Goal: Task Accomplishment & Management: Use online tool/utility

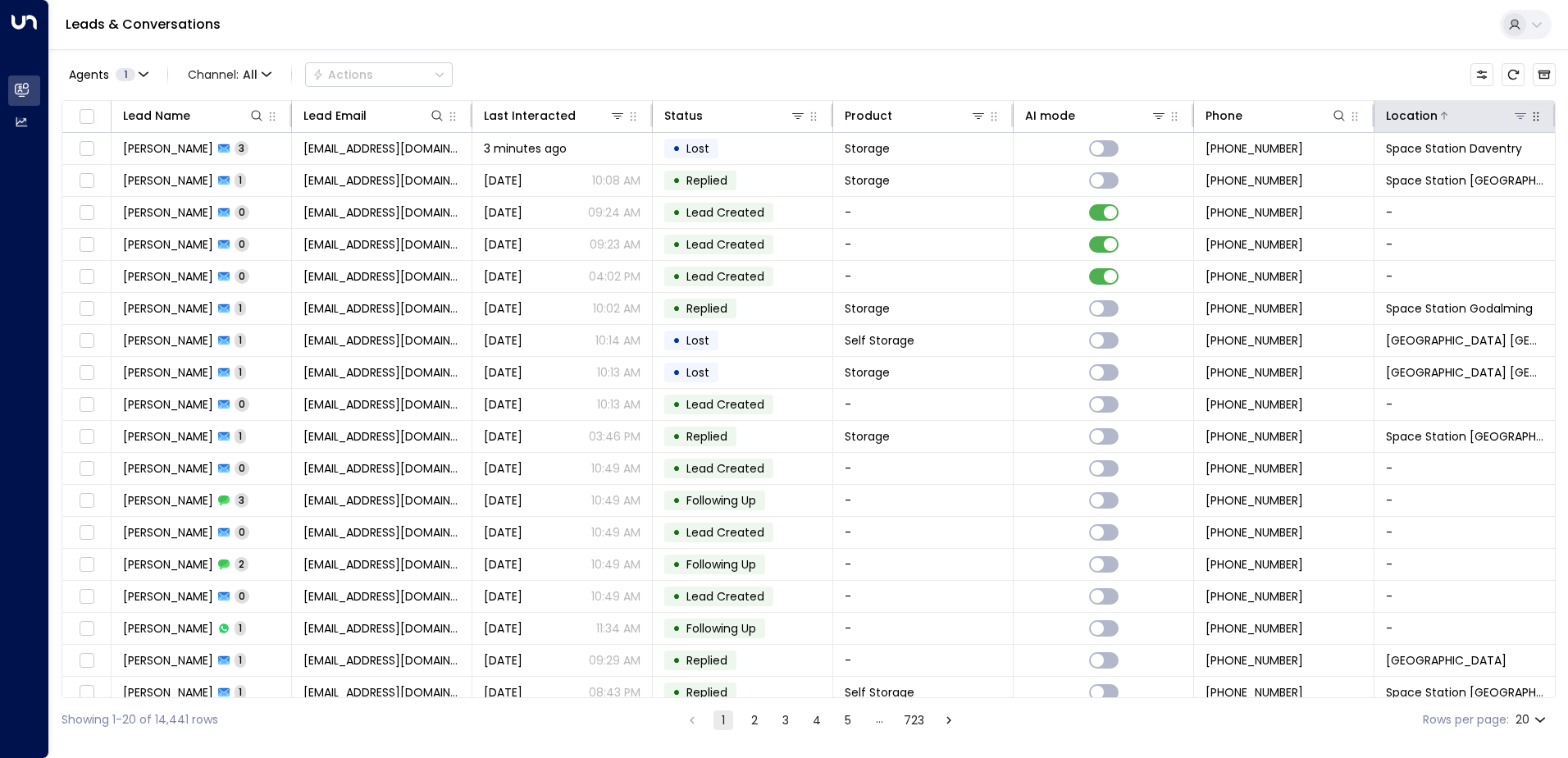
click at [1514, 118] on icon at bounding box center [1520, 115] width 13 height 13
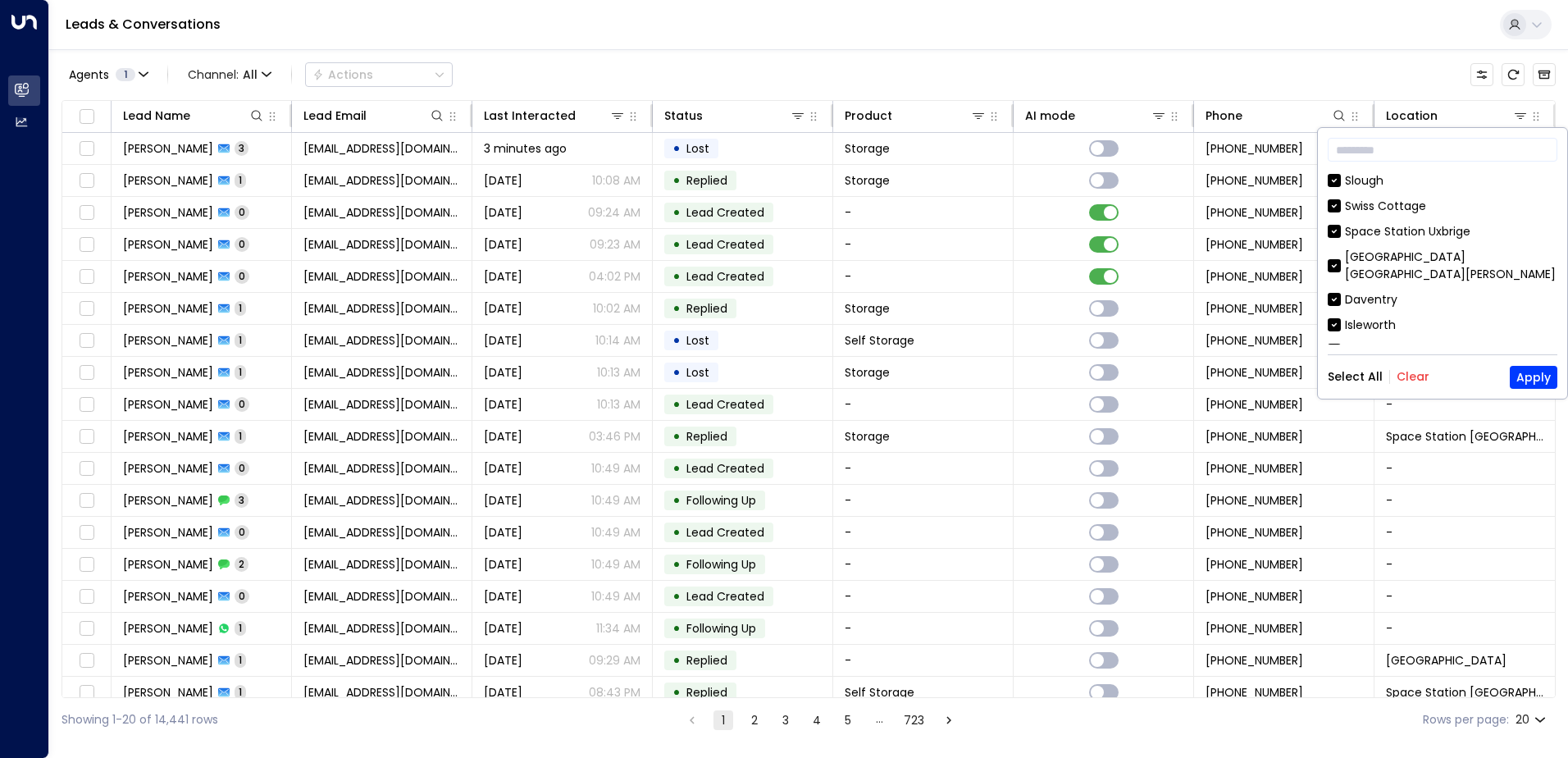
click at [1413, 381] on button "Clear" at bounding box center [1412, 376] width 33 height 13
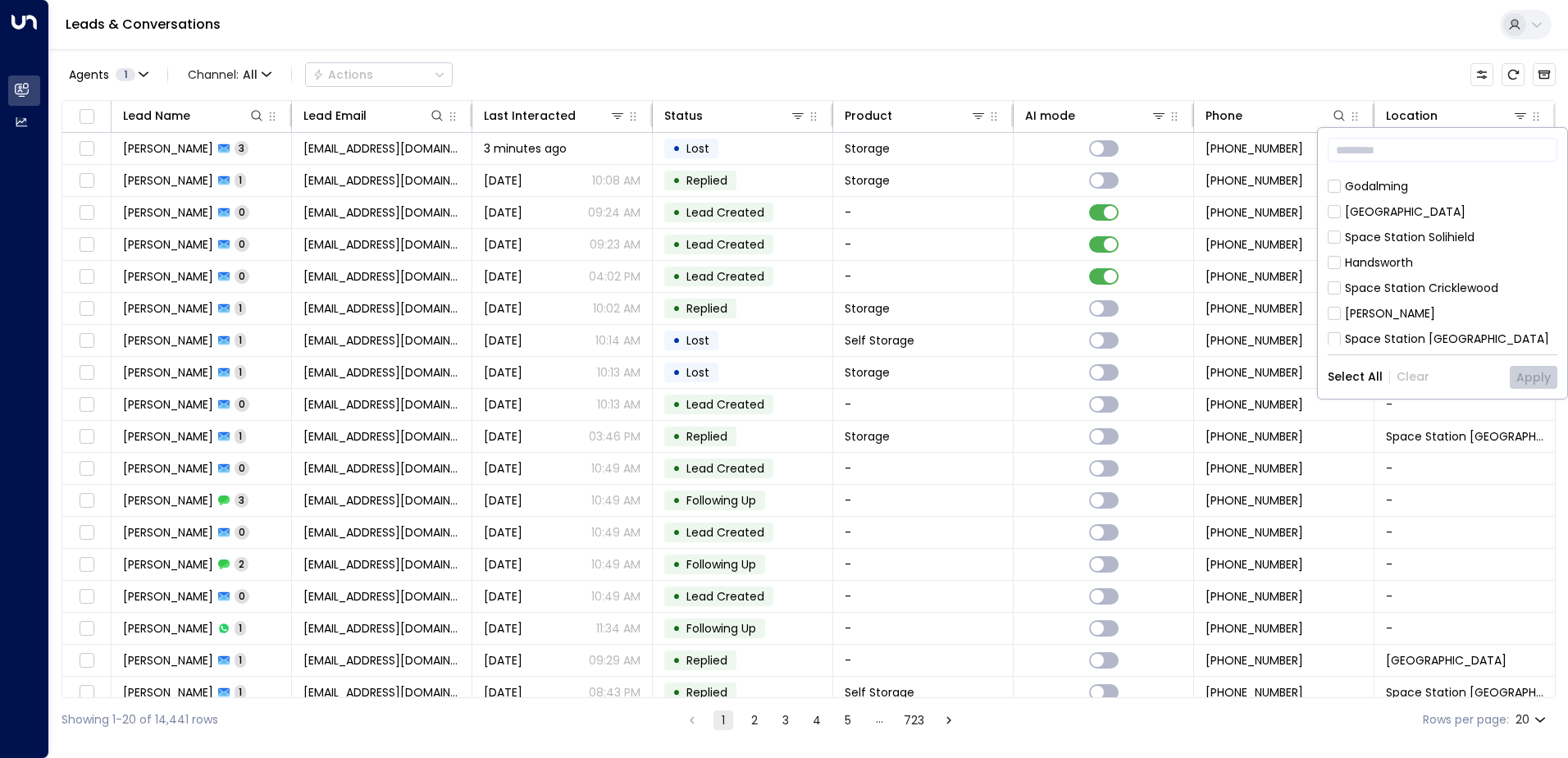
scroll to position [328, 0]
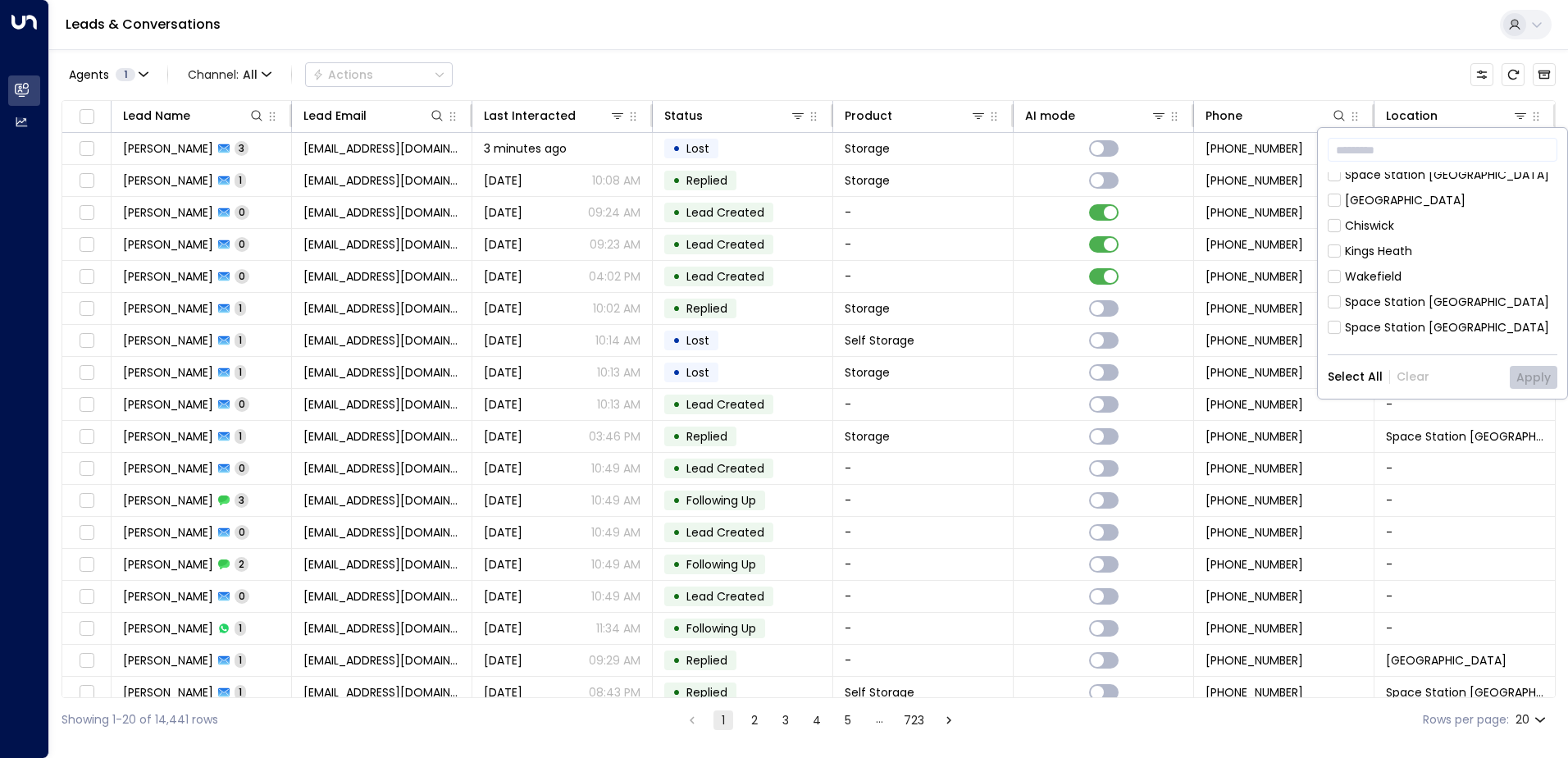
click at [1518, 217] on div "Chiswick" at bounding box center [1443, 225] width 230 height 17
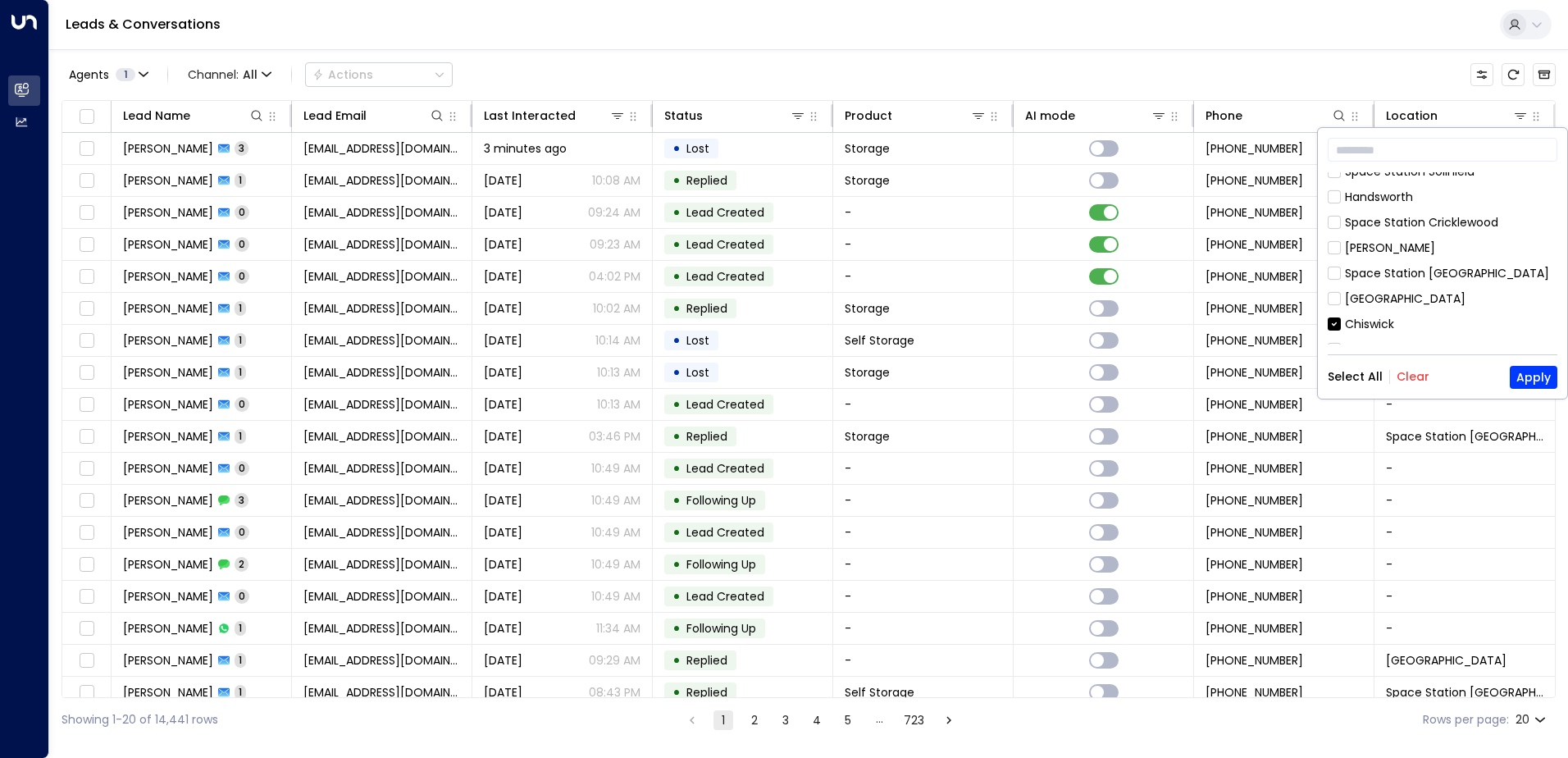
scroll to position [246, 0]
click at [1361, 299] on div "Chiswick" at bounding box center [1370, 307] width 49 height 17
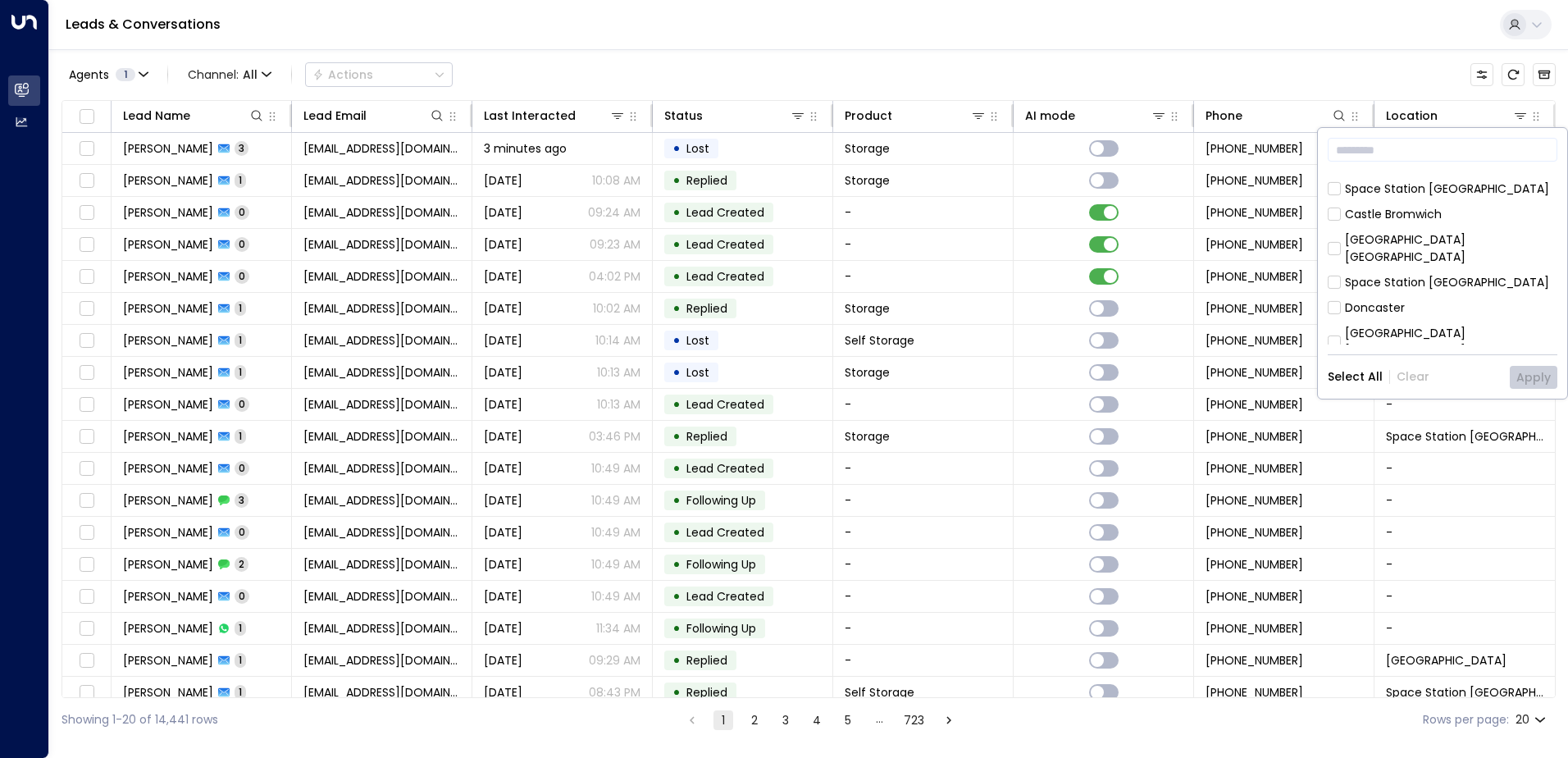
scroll to position [574, 0]
click at [1391, 285] on div "Space Station [GEOGRAPHIC_DATA]" at bounding box center [1447, 293] width 204 height 17
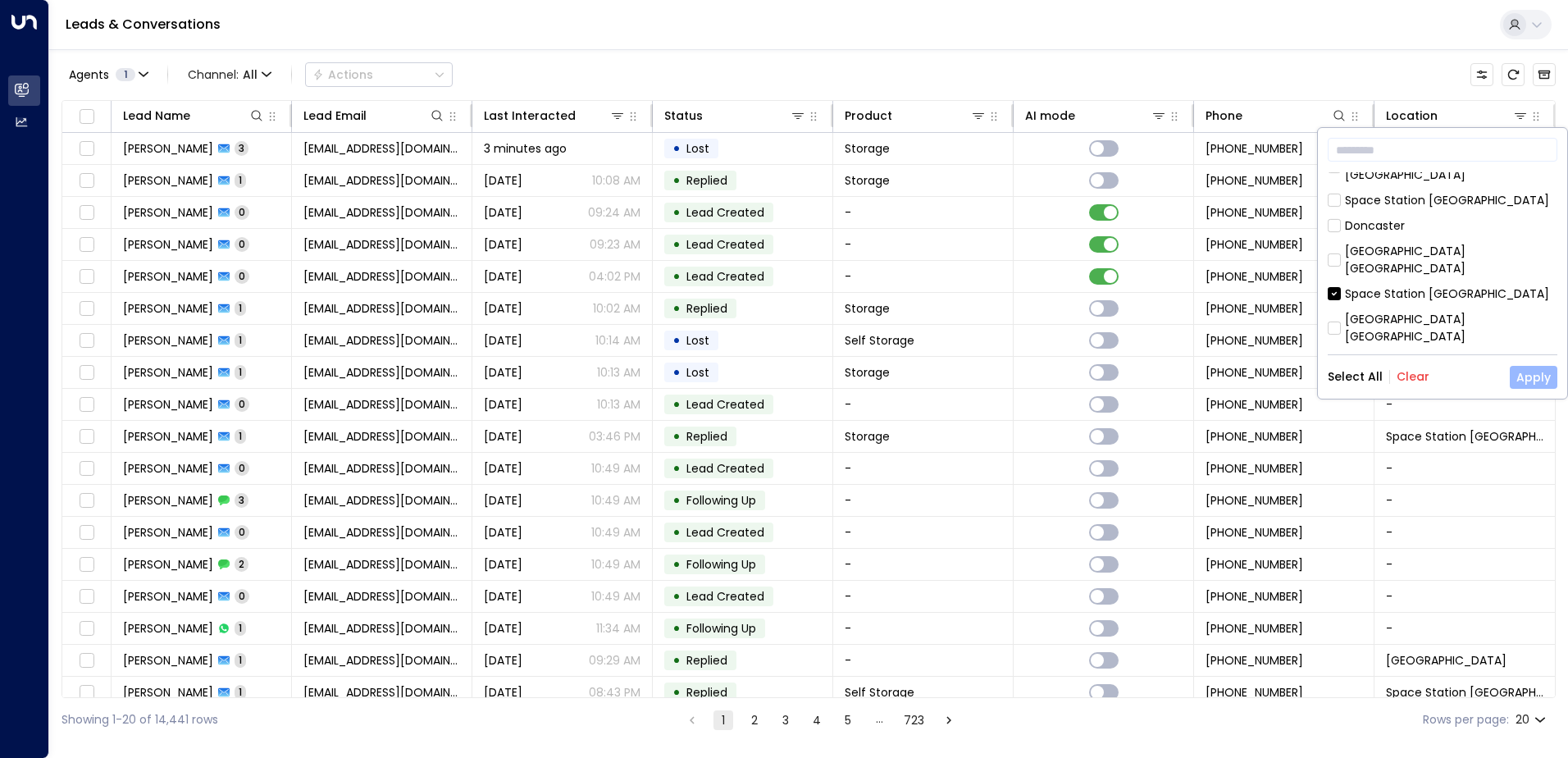
click at [1521, 367] on button "Apply" at bounding box center [1533, 377] width 47 height 23
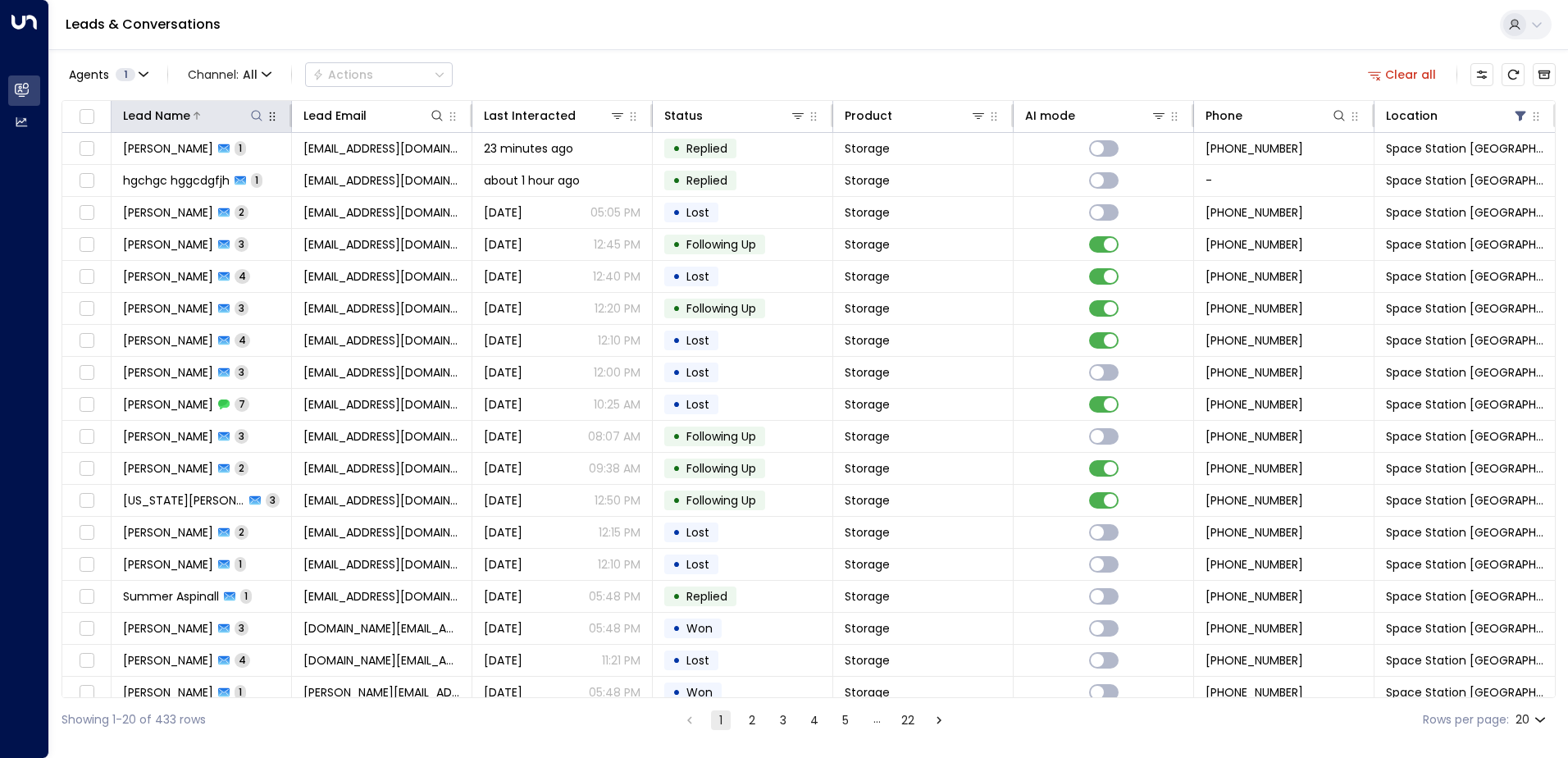
click at [255, 116] on icon at bounding box center [256, 115] width 13 height 13
click at [246, 176] on input "text" at bounding box center [256, 175] width 226 height 31
type input "********"
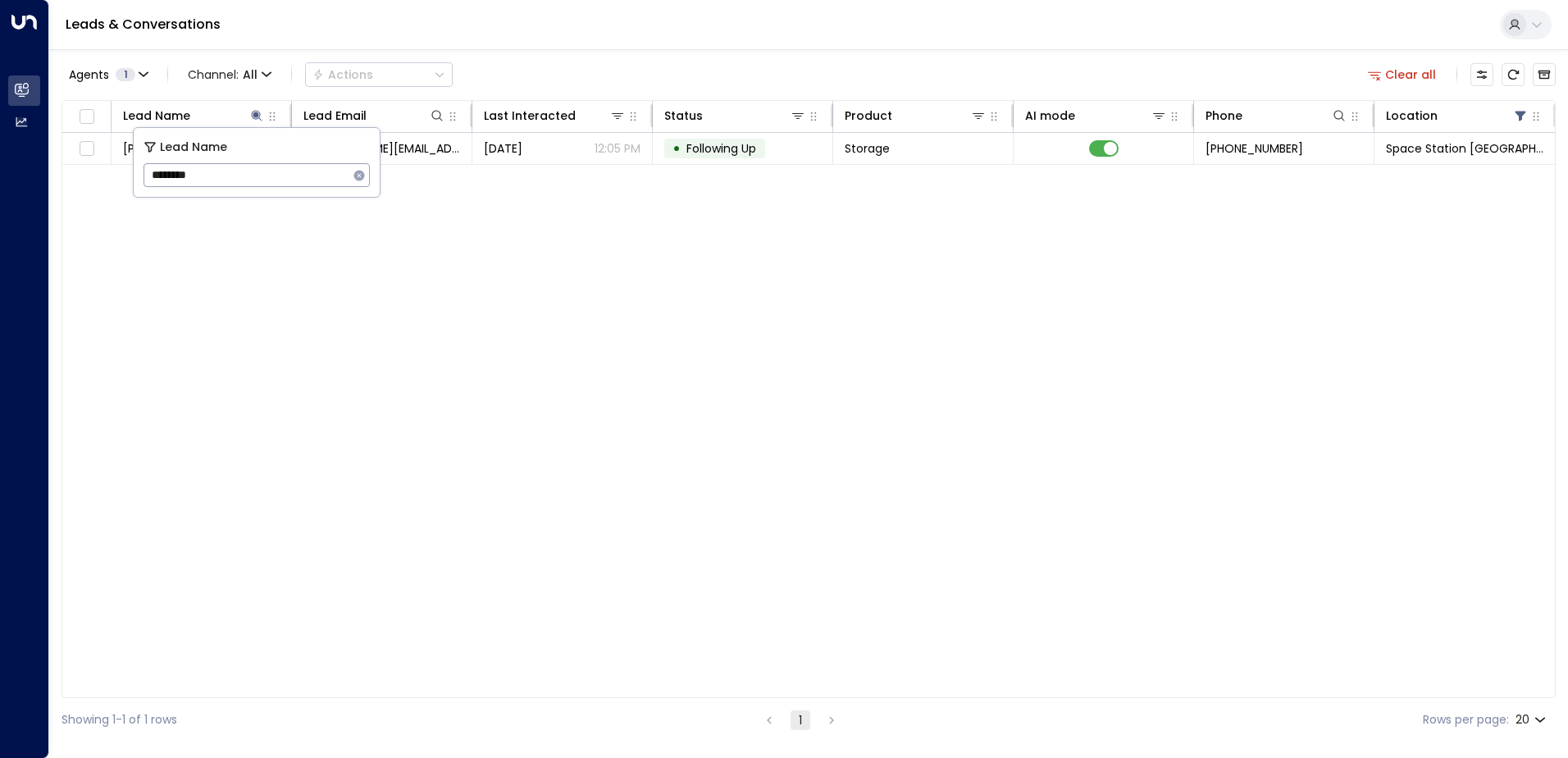
click at [781, 288] on div "Lead Name Lead Email Last Interacted Status Product AI mode Phone Location [PER…" at bounding box center [808, 399] width 1494 height 598
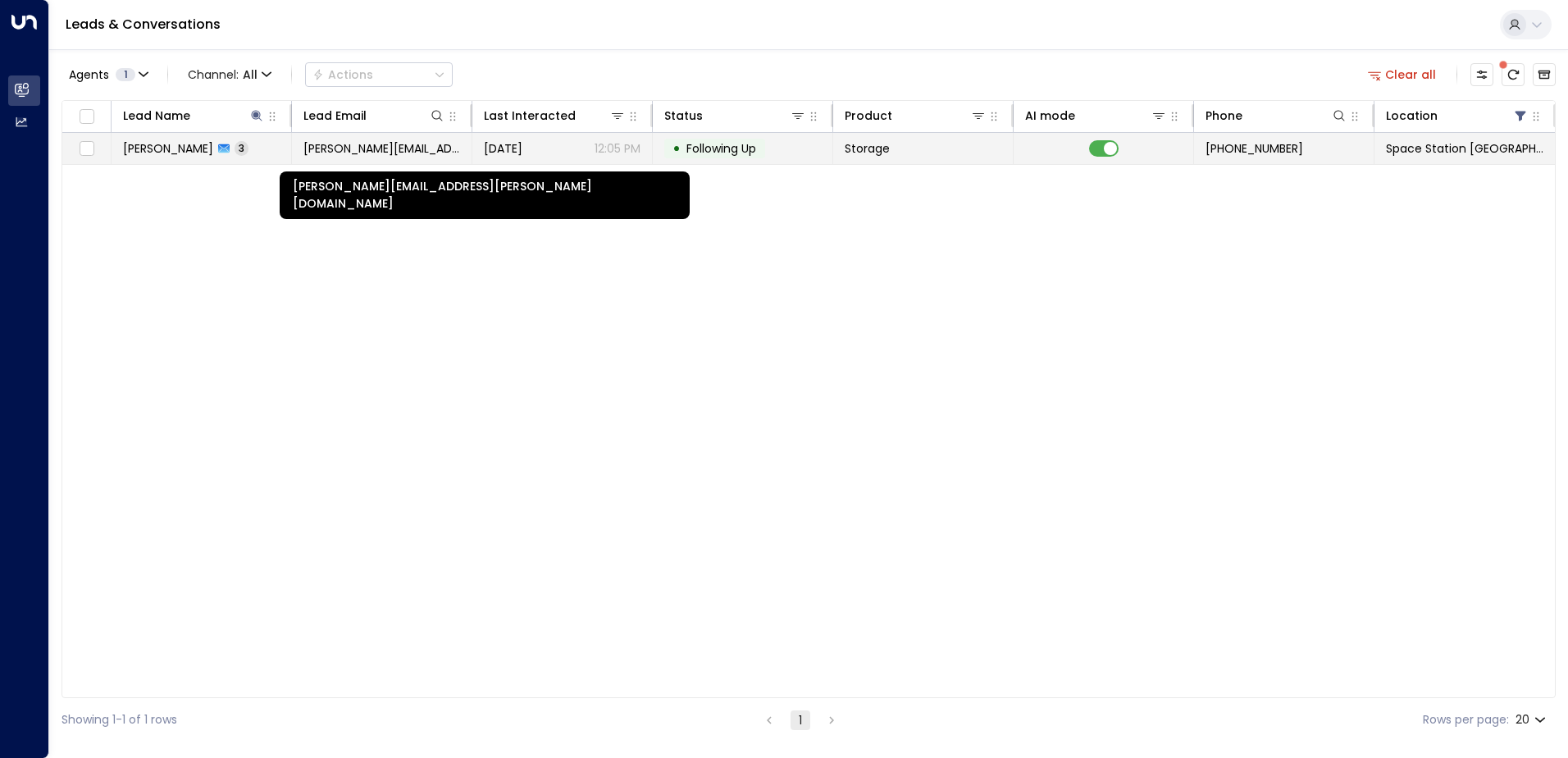
click at [358, 151] on span "[PERSON_NAME][EMAIL_ADDRESS][PERSON_NAME][DOMAIN_NAME]" at bounding box center [382, 148] width 157 height 17
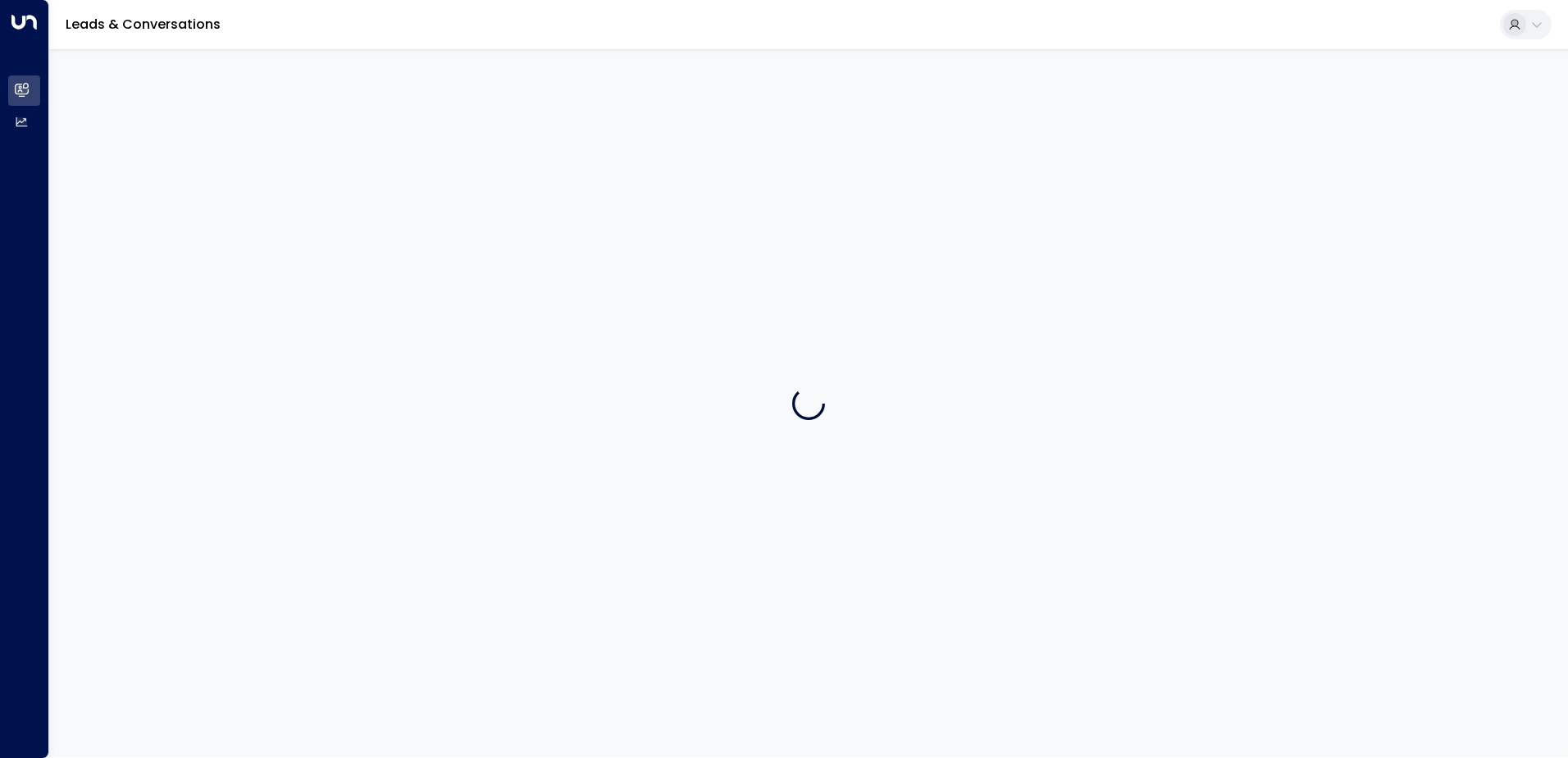
click at [358, 151] on div at bounding box center [808, 403] width 1519 height 708
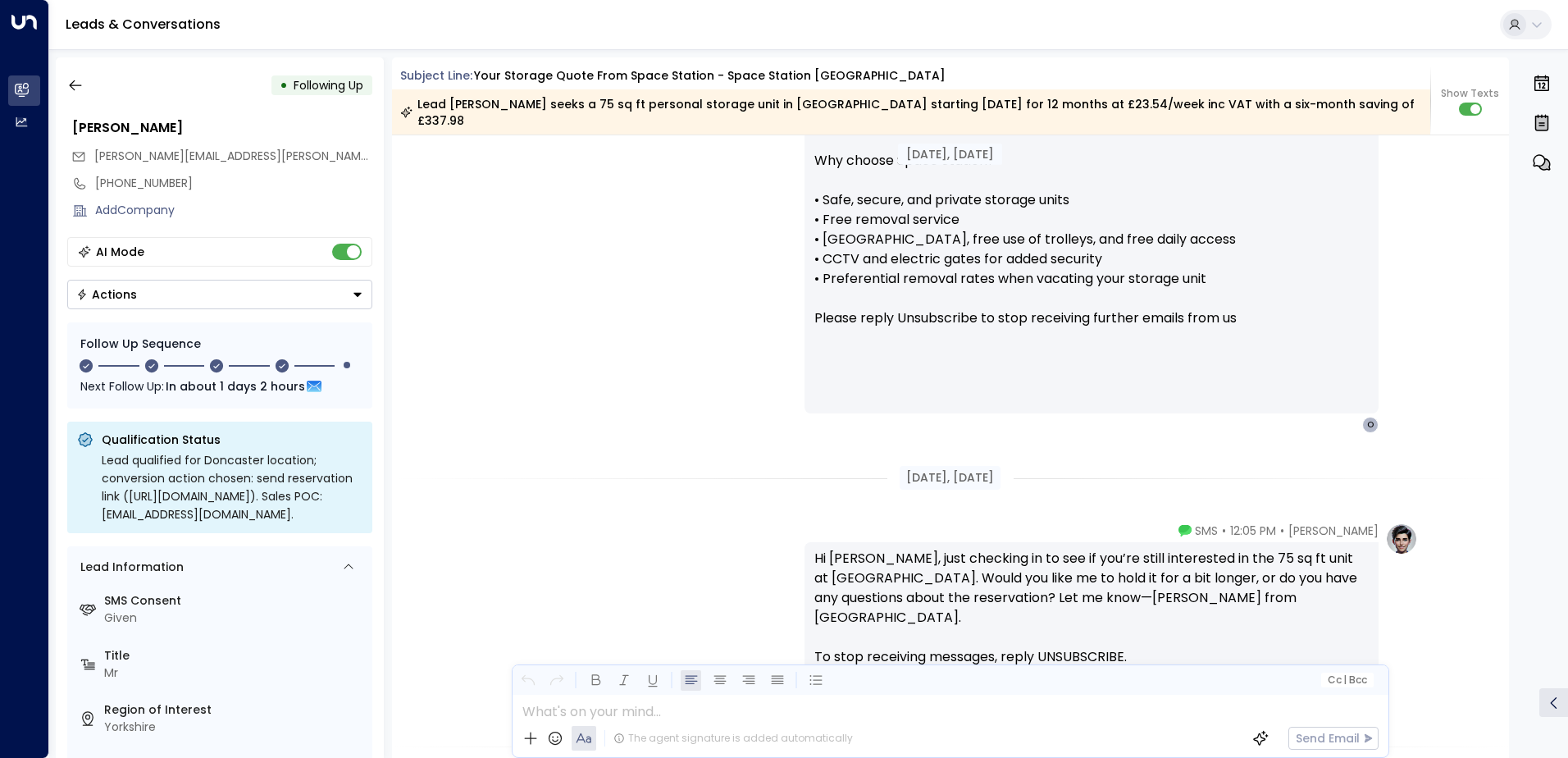
scroll to position [1455, 0]
